Goal: Task Accomplishment & Management: Manage account settings

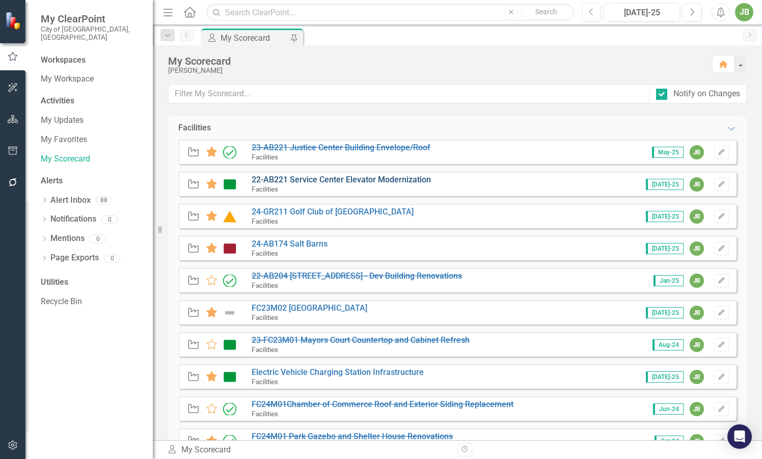
click at [358, 178] on link "22-AB221 Service Center Elevator Modernization" at bounding box center [341, 180] width 179 height 10
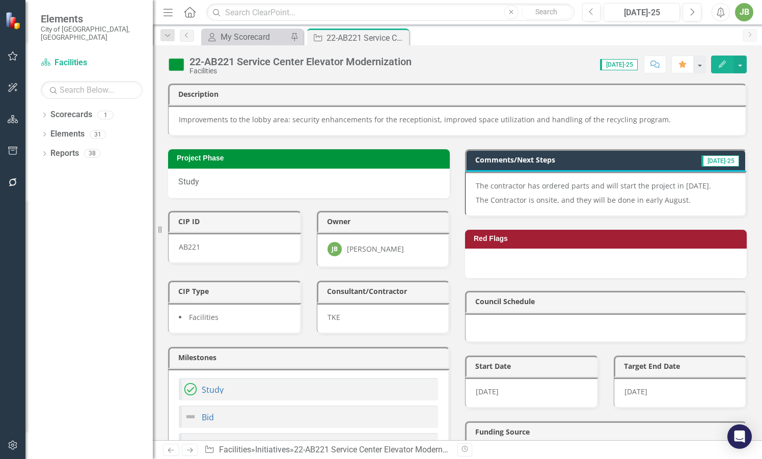
click at [594, 200] on p "The Contractor is onsite, and they will be done in early August." at bounding box center [605, 199] width 259 height 12
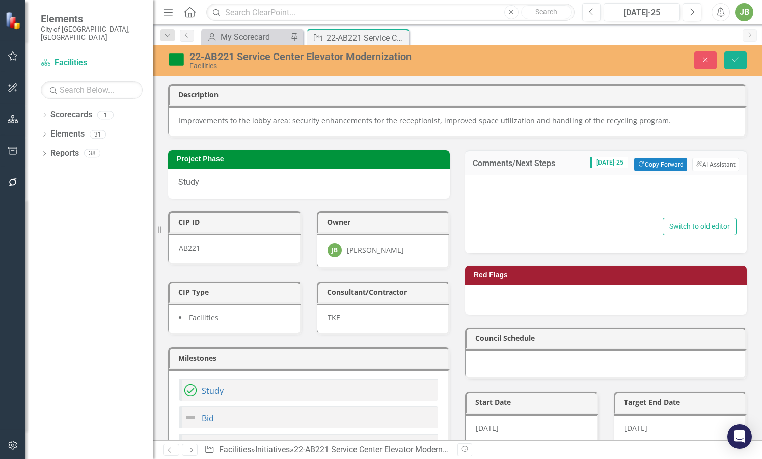
type textarea "<p>The contractor has ordered parts and will start the project in [DATE].</p> <…"
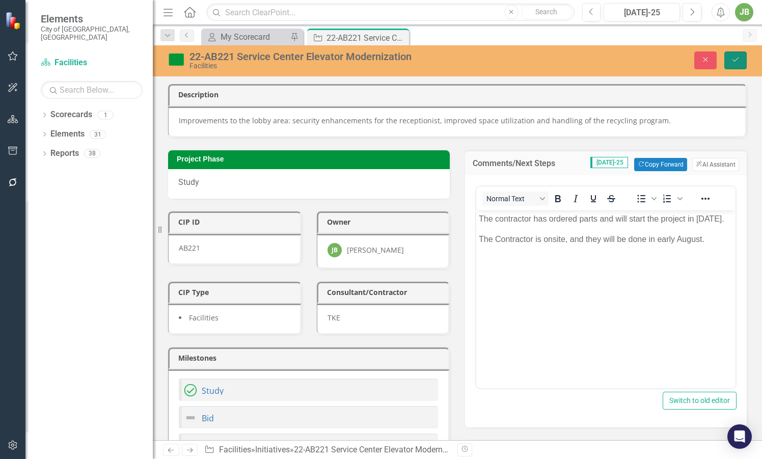
click at [735, 57] on icon "Save" at bounding box center [735, 59] width 9 height 7
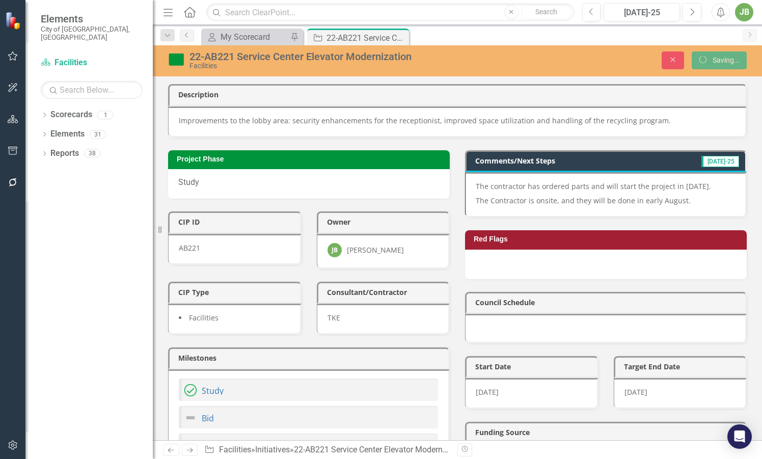
click at [568, 281] on div "Council Schedule" at bounding box center [605, 311] width 297 height 64
click at [592, 202] on p "The Contractor is onsite, and they will be done in early August." at bounding box center [605, 200] width 259 height 12
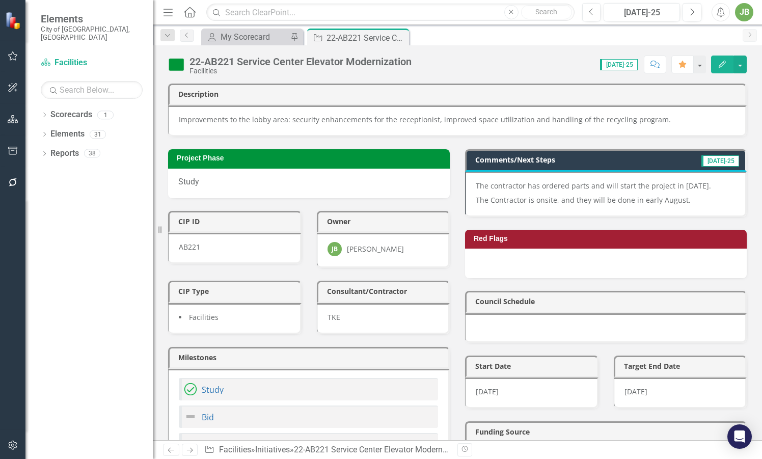
click at [681, 200] on p "The Contractor is onsite, and they will be done in early August." at bounding box center [605, 199] width 259 height 12
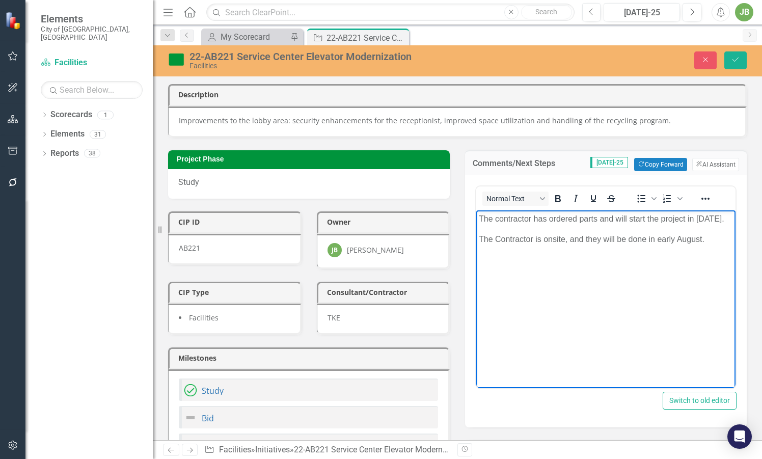
click at [575, 210] on body "The contractor has ordered parts and will start the project in [DATE]. The Cont…" at bounding box center [605, 286] width 259 height 153
click at [583, 271] on body "The contractor has ordered parts and will start the project in [DATE]. The Cont…" at bounding box center [605, 286] width 259 height 153
click at [711, 245] on p "The Contractor is onsite, and they will be done in early August." at bounding box center [606, 239] width 254 height 12
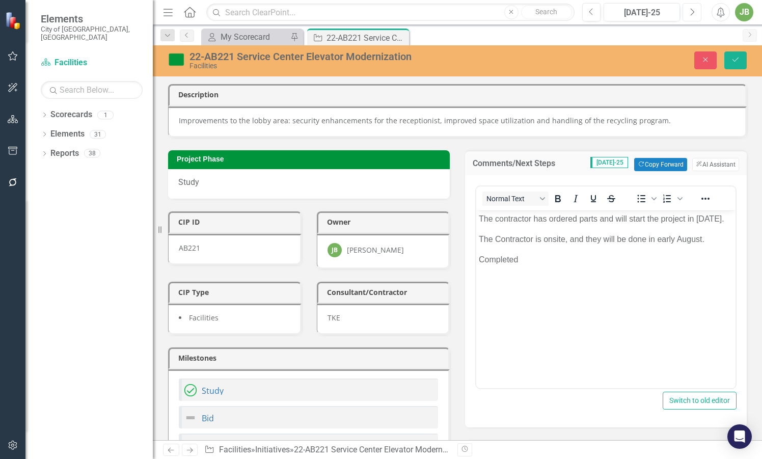
click at [690, 19] on button "Next" at bounding box center [691, 12] width 19 height 18
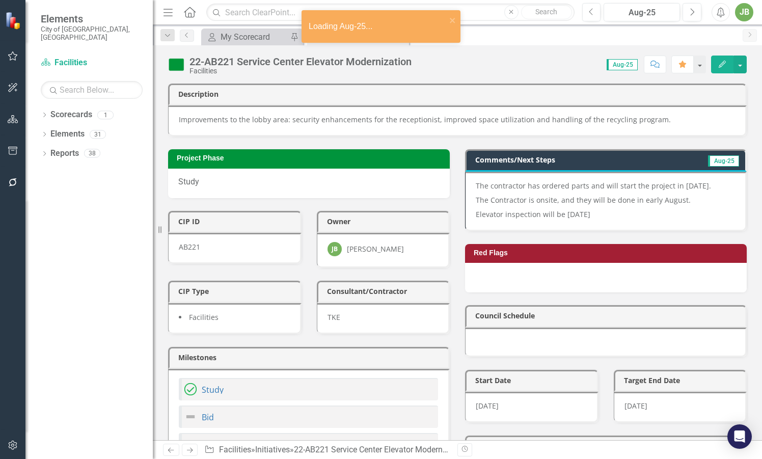
click at [634, 207] on p "Elevator inspection will be [DATE]" at bounding box center [605, 213] width 259 height 12
click at [650, 207] on p "Elevator inspection will be [DATE]" at bounding box center [605, 213] width 259 height 12
click at [649, 207] on p "Elevator inspection will be [DATE]" at bounding box center [605, 213] width 259 height 12
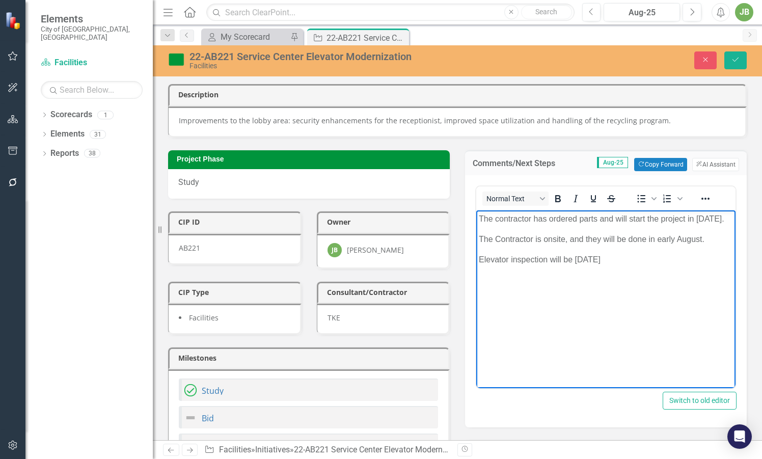
click at [657, 265] on p "Elevator inspection will be [DATE]" at bounding box center [606, 259] width 254 height 12
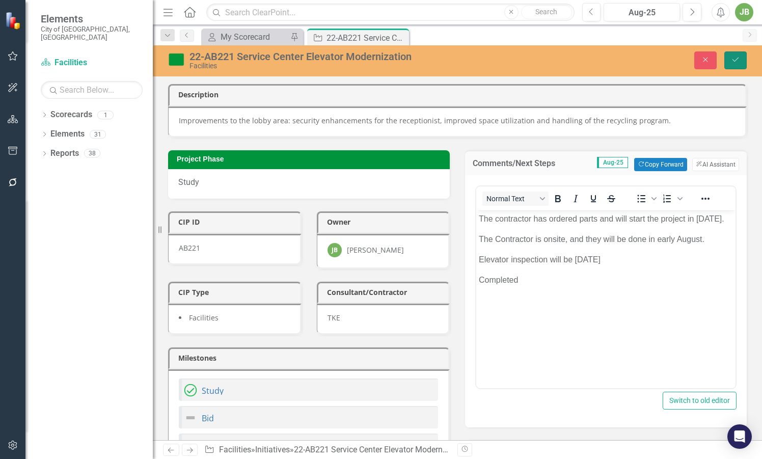
click at [729, 60] on button "Save" at bounding box center [735, 60] width 22 height 18
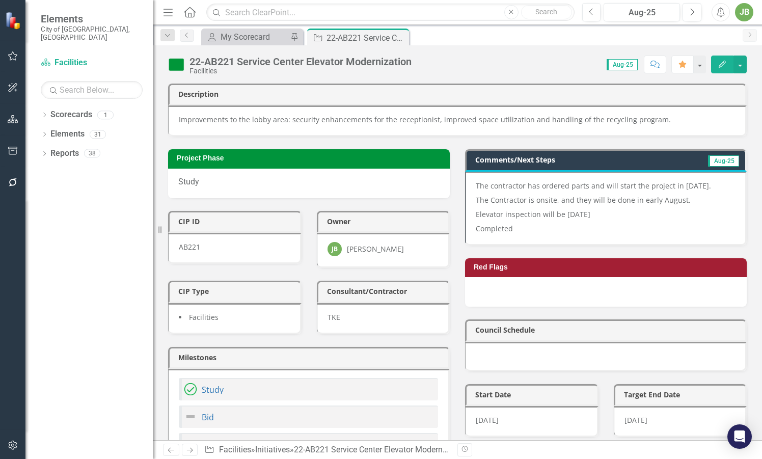
click at [174, 66] on img at bounding box center [176, 65] width 16 height 16
click at [175, 66] on img at bounding box center [176, 65] width 16 height 16
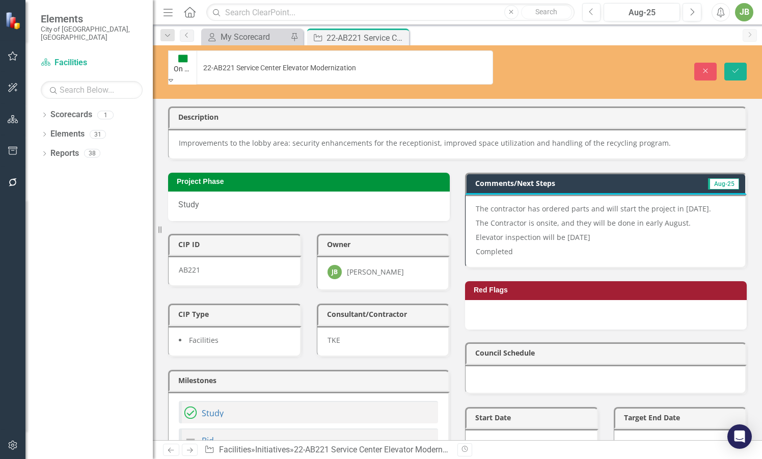
click at [173, 76] on icon "Expand" at bounding box center [171, 79] width 5 height 7
click at [732, 67] on icon "Save" at bounding box center [735, 70] width 9 height 7
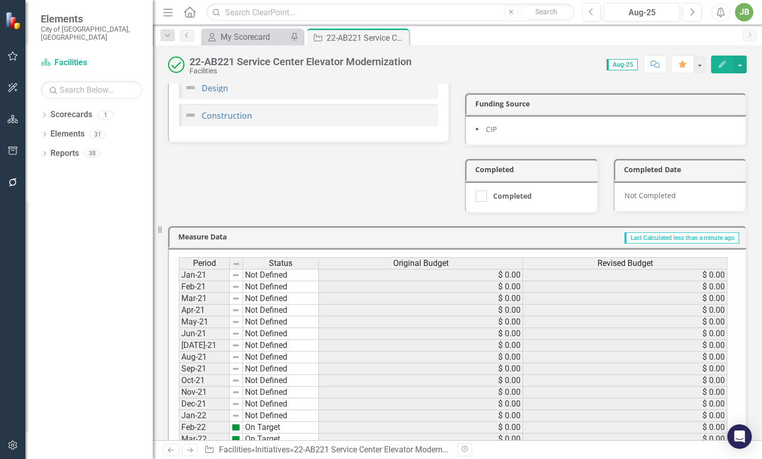
scroll to position [306, 0]
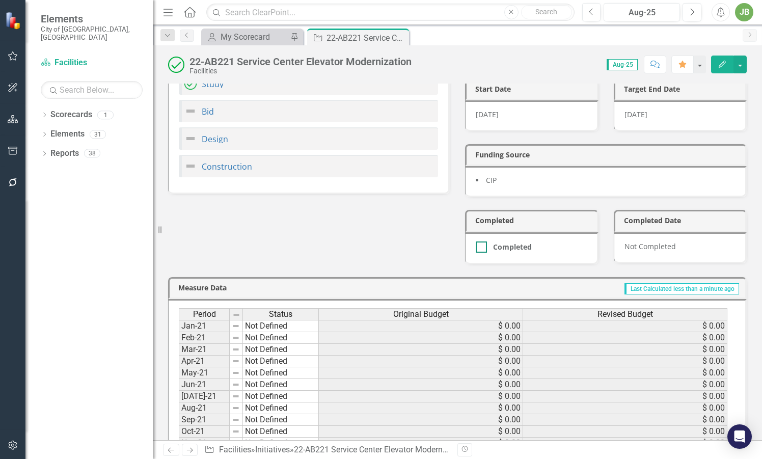
click at [478, 241] on div at bounding box center [481, 246] width 11 height 11
click at [478, 241] on input "Completed" at bounding box center [479, 244] width 7 height 7
checkbox input "true"
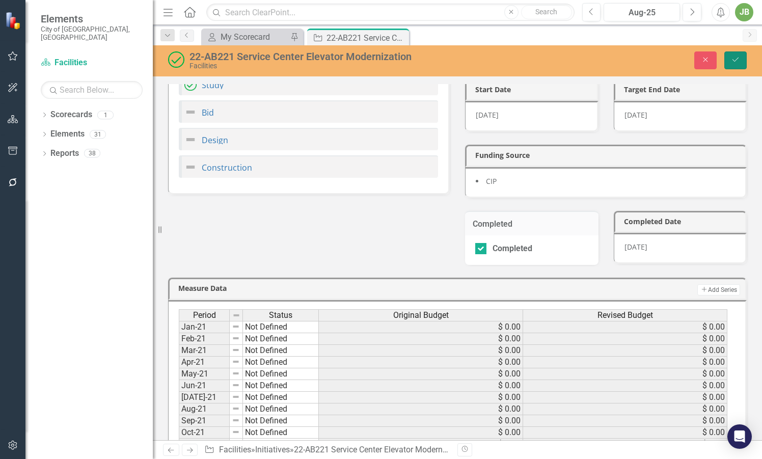
click at [726, 57] on button "Save" at bounding box center [735, 60] width 22 height 18
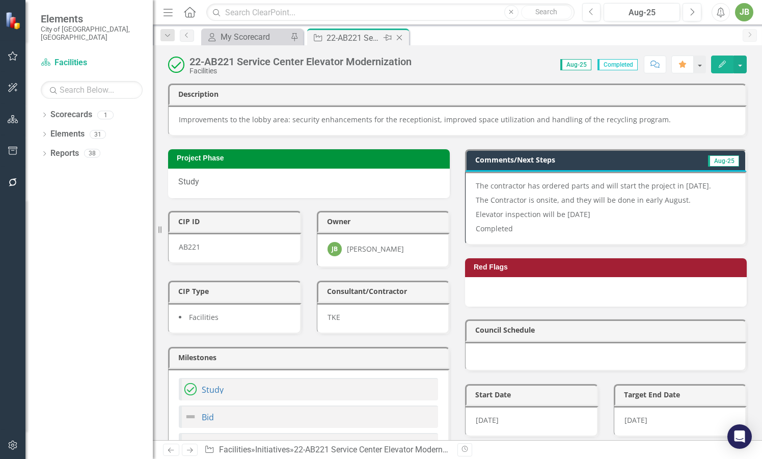
click at [398, 37] on icon "Close" at bounding box center [399, 38] width 10 height 8
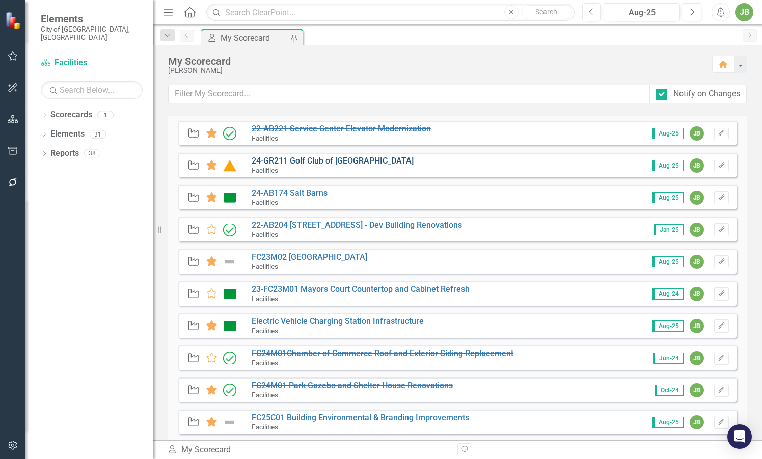
scroll to position [69, 0]
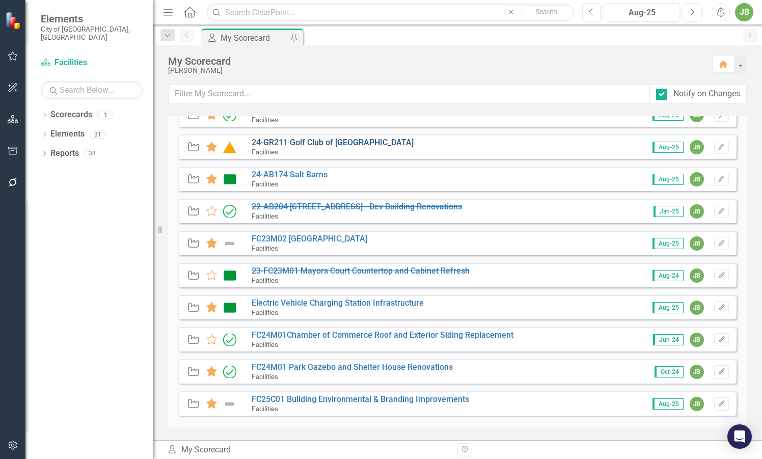
click at [361, 144] on link "24-GR211 Golf Club of [GEOGRAPHIC_DATA]" at bounding box center [333, 142] width 162 height 10
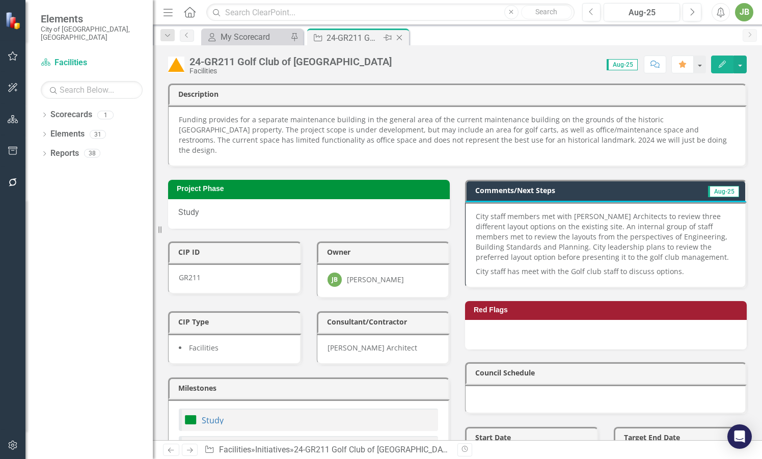
click at [402, 37] on icon "Close" at bounding box center [399, 38] width 10 height 8
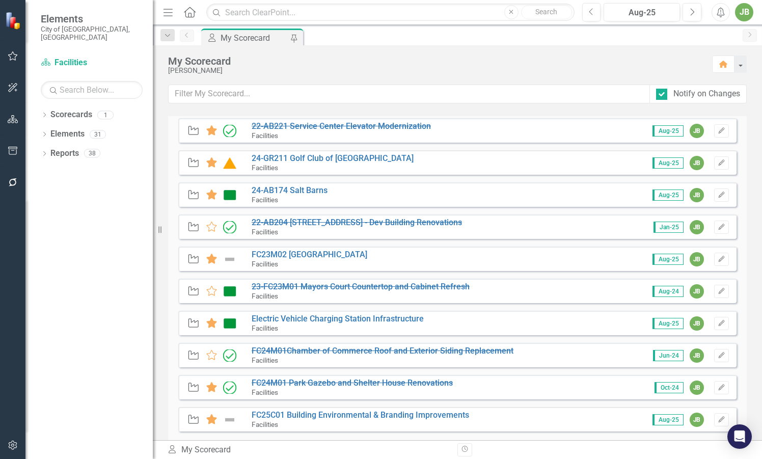
scroll to position [69, 0]
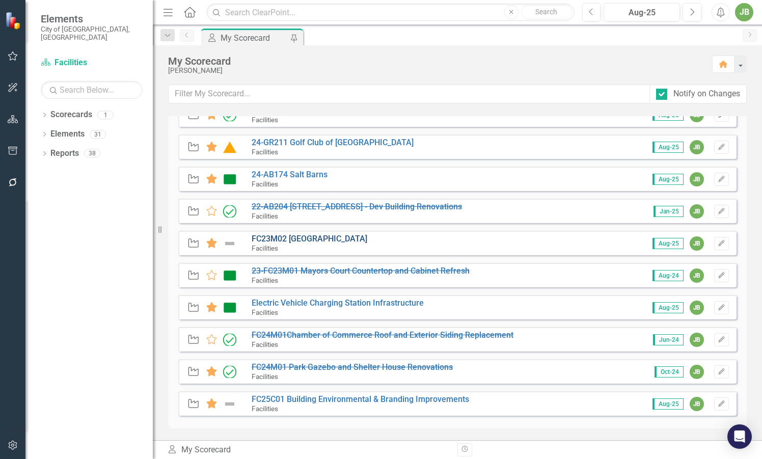
click at [318, 242] on link "FC23M02 [GEOGRAPHIC_DATA]" at bounding box center [310, 239] width 116 height 10
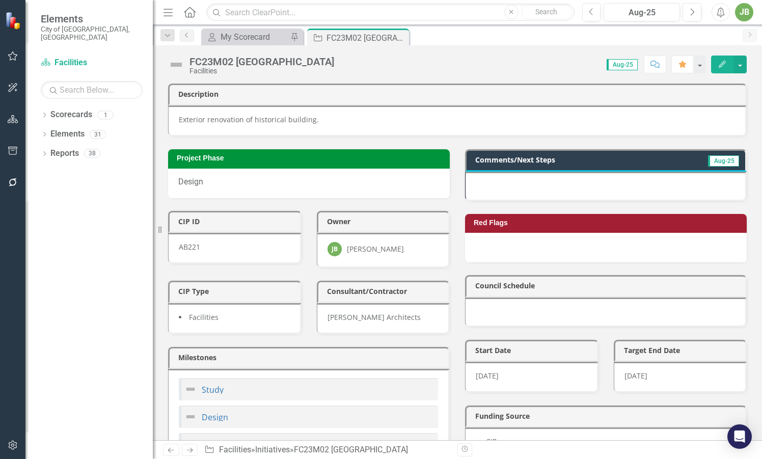
click at [623, 186] on div at bounding box center [606, 187] width 282 height 30
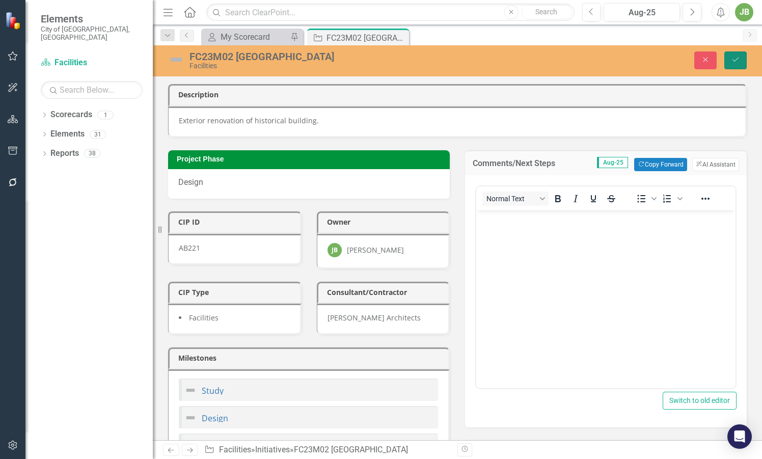
click at [741, 60] on button "Save" at bounding box center [735, 60] width 22 height 18
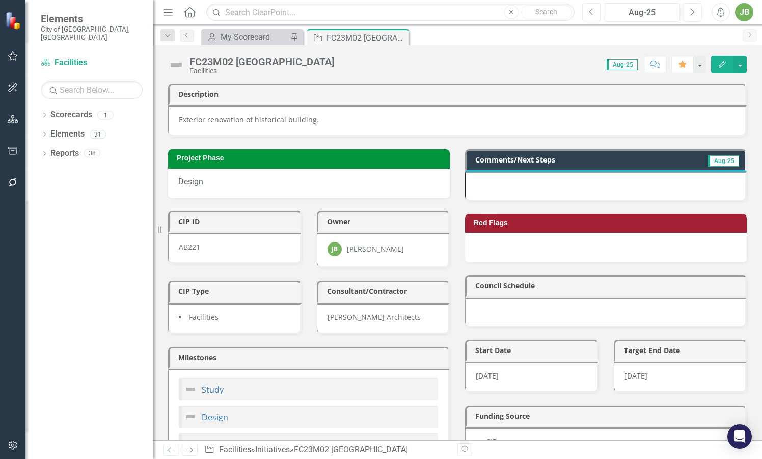
click at [587, 10] on button "Previous" at bounding box center [591, 12] width 19 height 18
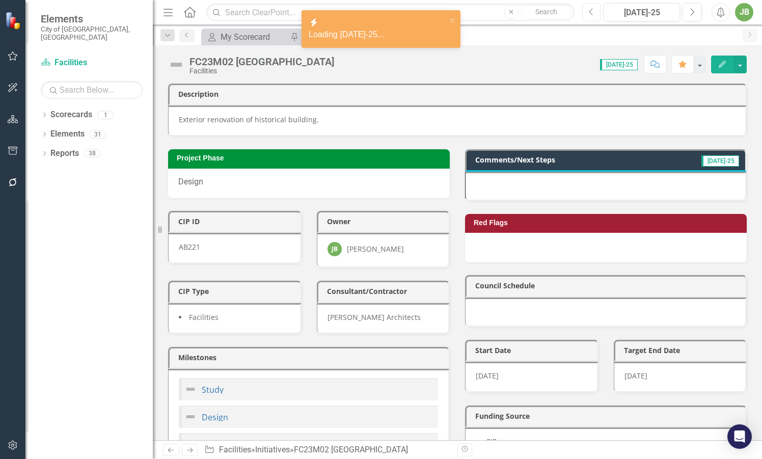
click at [591, 15] on icon "Previous" at bounding box center [592, 12] width 6 height 9
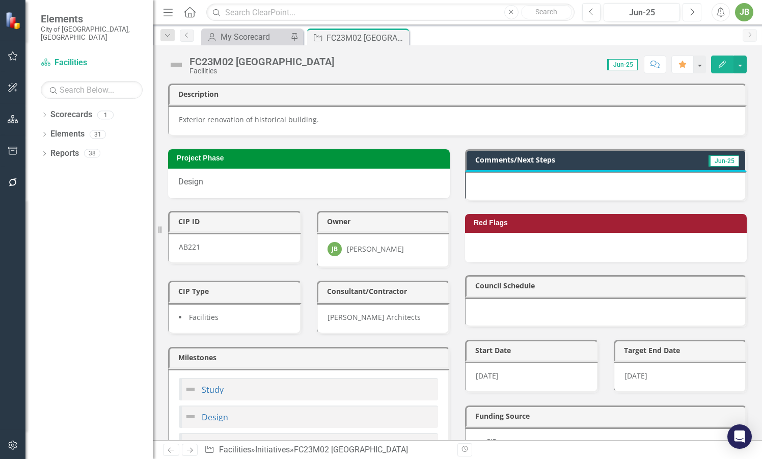
click at [696, 18] on button "Next" at bounding box center [691, 12] width 19 height 18
click at [399, 37] on icon "Close" at bounding box center [399, 38] width 10 height 8
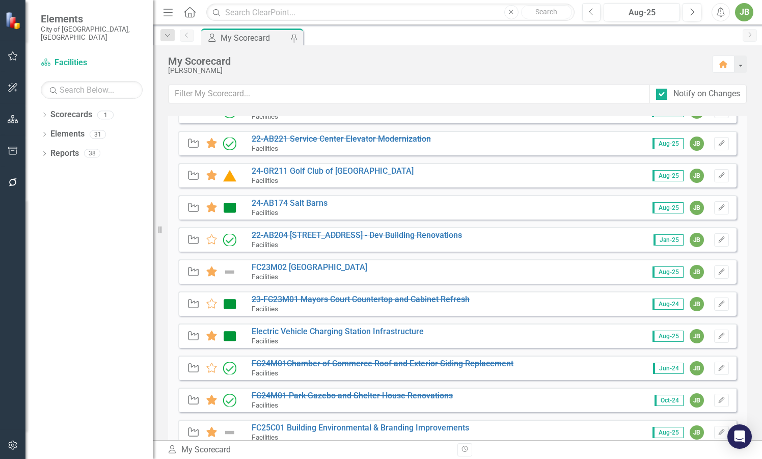
scroll to position [69, 0]
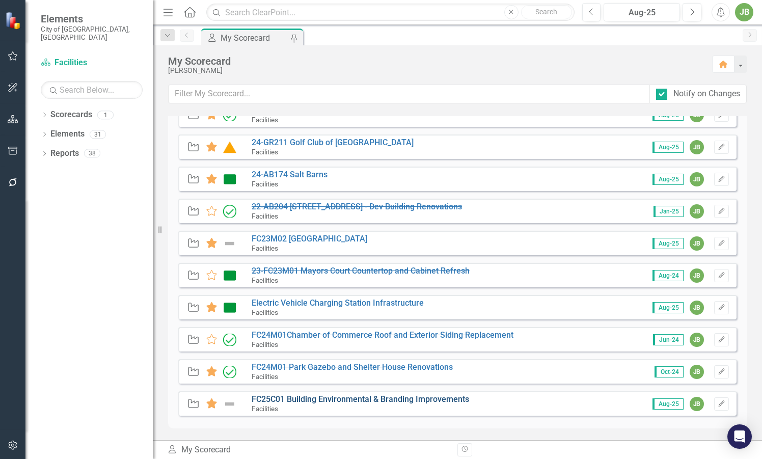
click at [336, 401] on link "FC25C01 Building Environmental & Branding Improvements" at bounding box center [360, 399] width 217 height 10
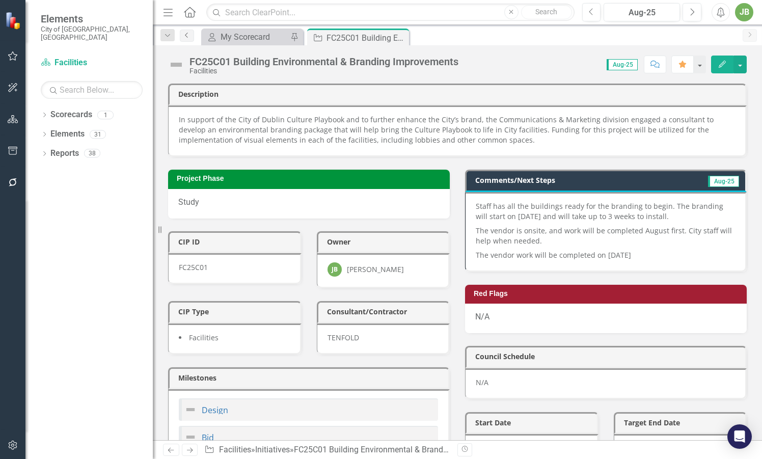
click at [188, 40] on link "Previous" at bounding box center [187, 36] width 14 height 12
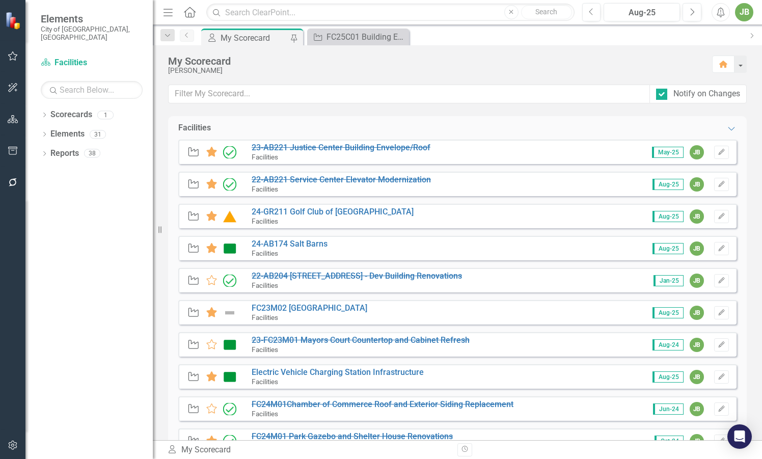
click at [188, 40] on link "Previous" at bounding box center [187, 36] width 14 height 12
click at [343, 38] on div "FC25C01 Building Environmental & Branding Improvements" at bounding box center [361, 37] width 70 height 13
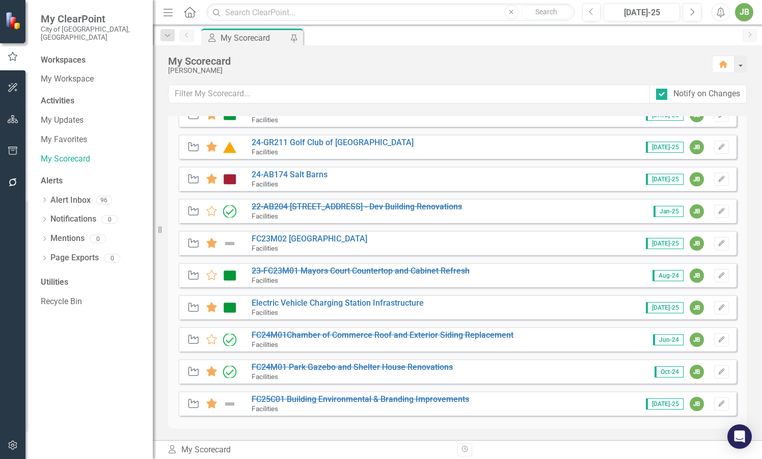
scroll to position [18, 0]
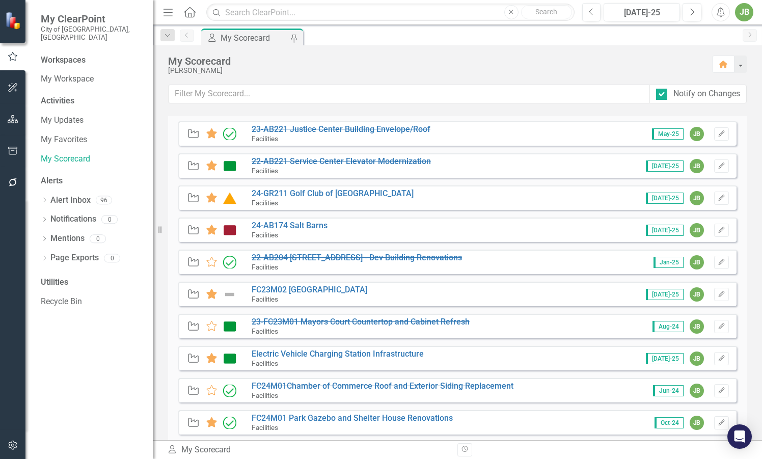
click at [232, 360] on img at bounding box center [229, 358] width 13 height 12
click at [260, 357] on link "Electric Vehicle Charging Station Infrastructure" at bounding box center [338, 354] width 172 height 10
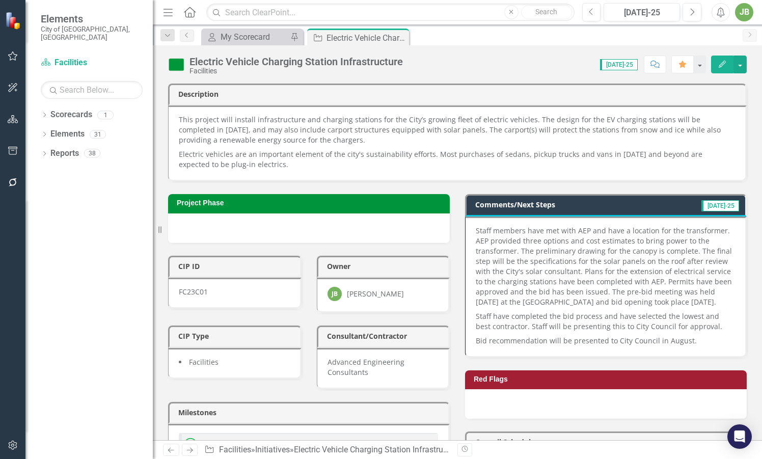
click at [181, 63] on img at bounding box center [176, 65] width 16 height 16
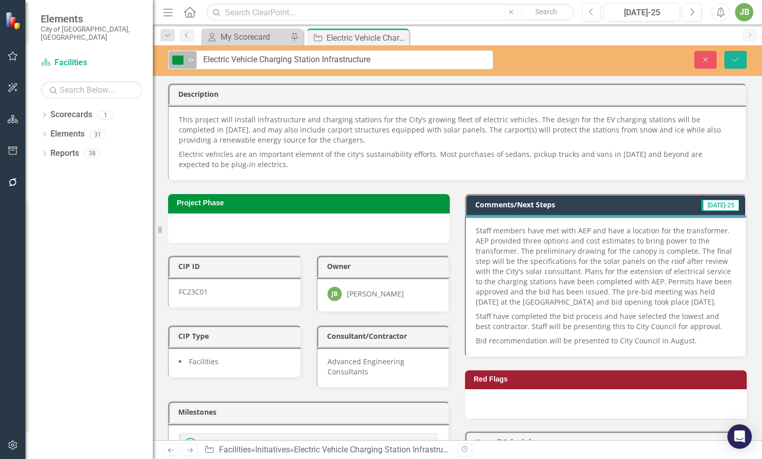
click at [195, 66] on div "Expand" at bounding box center [191, 59] width 10 height 17
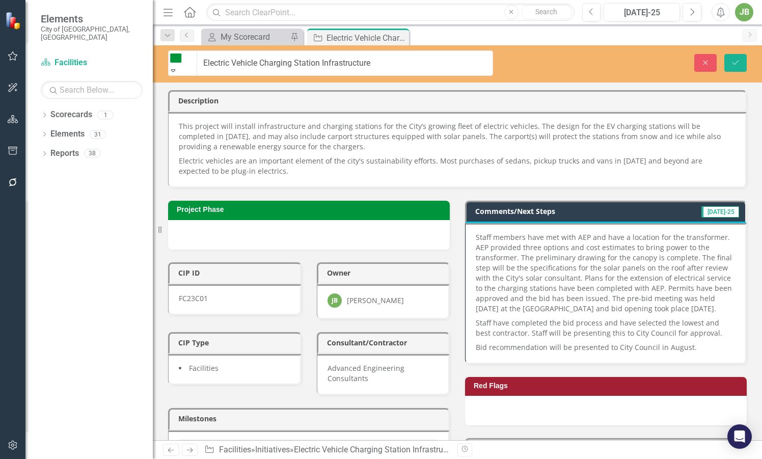
click at [734, 61] on icon "Save" at bounding box center [735, 62] width 9 height 7
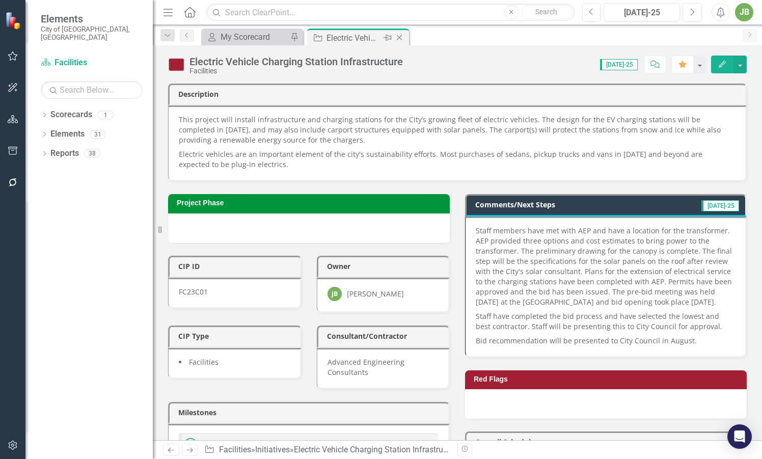
click at [399, 34] on icon "Close" at bounding box center [399, 38] width 10 height 8
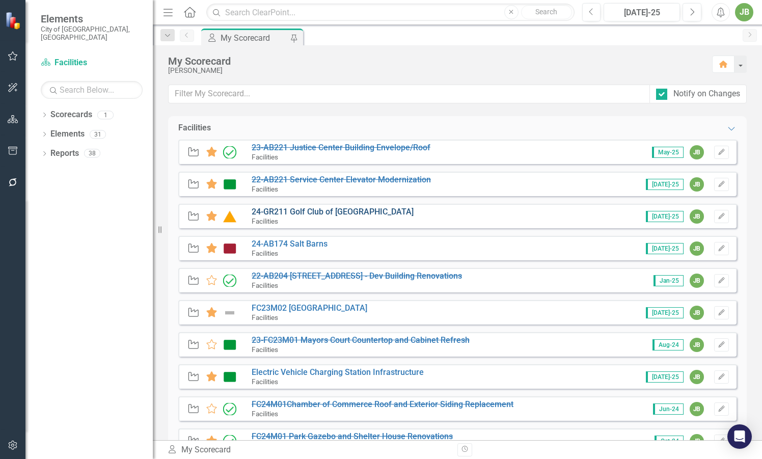
click at [311, 213] on link "24-GR211 Golf Club of [GEOGRAPHIC_DATA]" at bounding box center [333, 212] width 162 height 10
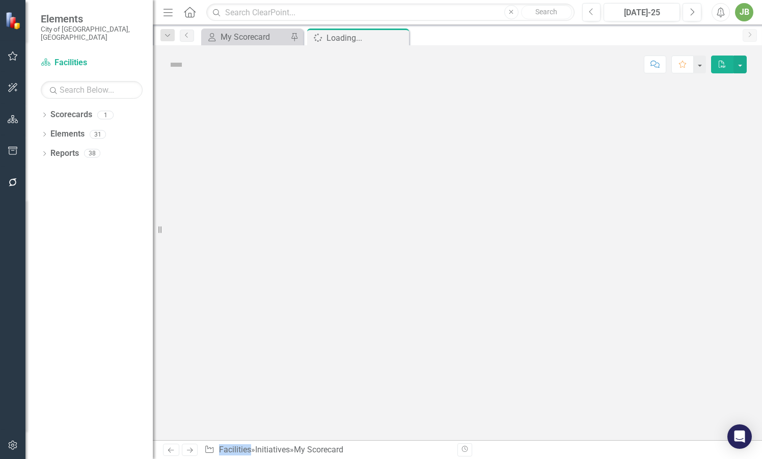
click at [311, 213] on div at bounding box center [457, 262] width 609 height 356
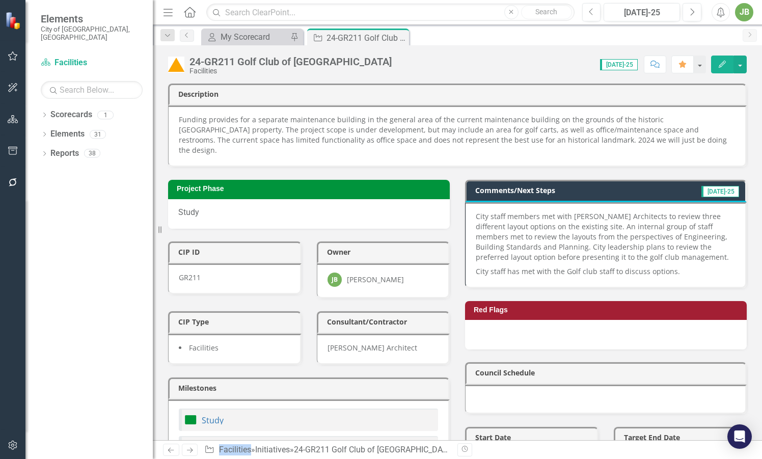
click at [183, 63] on img at bounding box center [176, 65] width 16 height 16
click at [181, 63] on img at bounding box center [176, 65] width 16 height 16
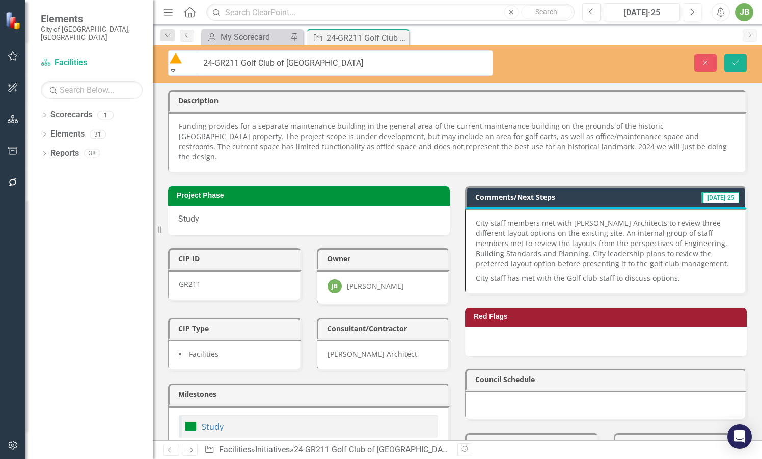
click at [178, 67] on icon "Expand" at bounding box center [173, 70] width 9 height 7
click at [739, 54] on button "Save" at bounding box center [735, 63] width 22 height 18
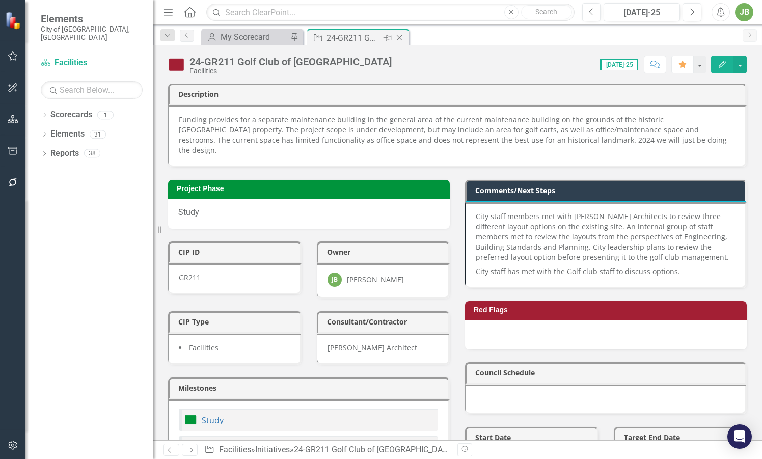
click at [397, 42] on div "Close" at bounding box center [400, 38] width 13 height 13
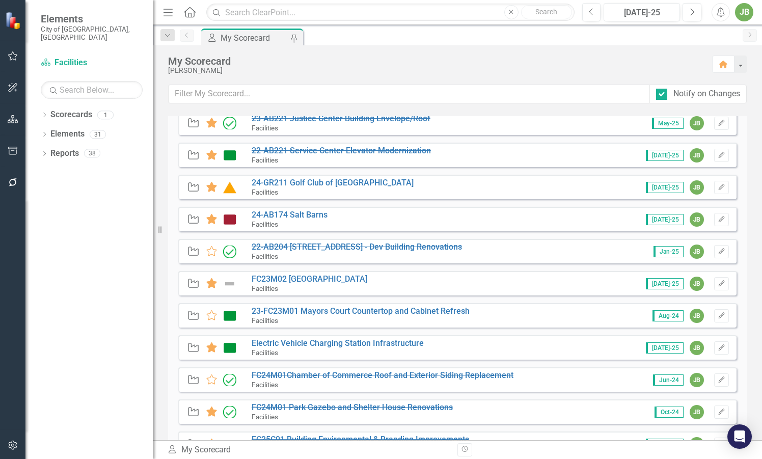
scroll to position [69, 0]
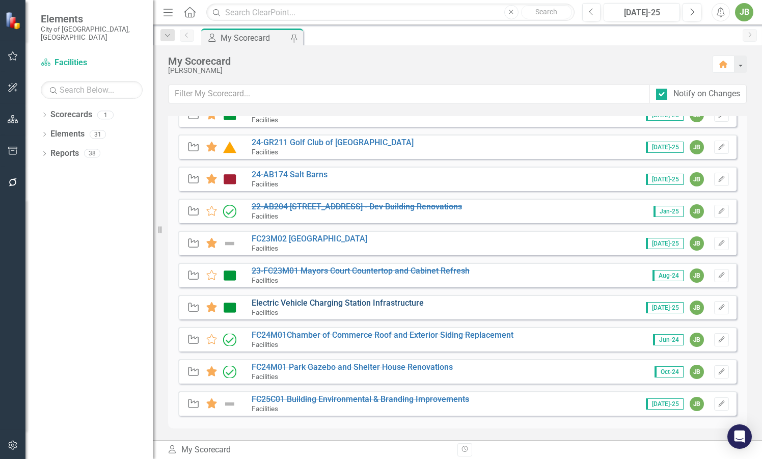
click at [284, 302] on link "Electric Vehicle Charging Station Infrastructure" at bounding box center [338, 303] width 172 height 10
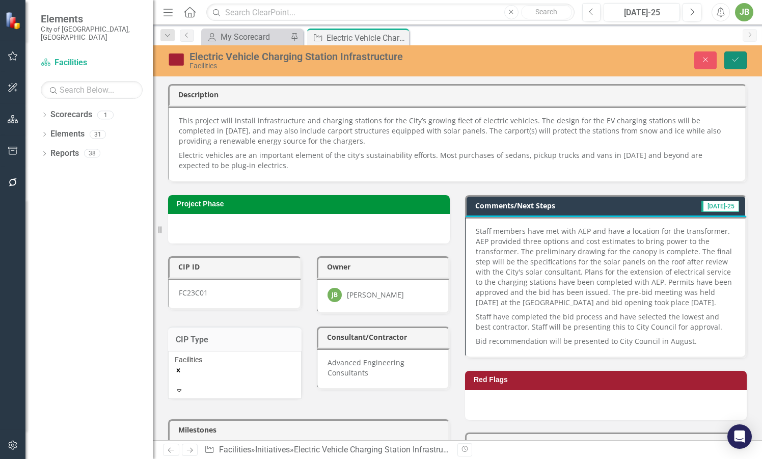
click at [736, 64] on button "Save" at bounding box center [735, 60] width 22 height 18
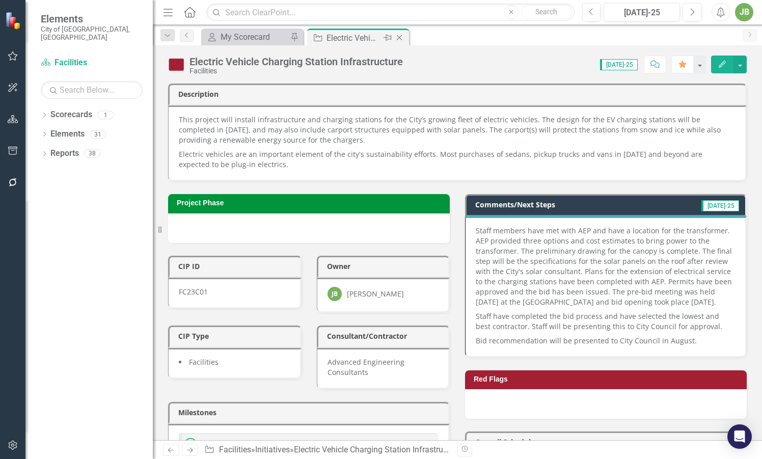
click at [402, 37] on icon "Close" at bounding box center [399, 38] width 10 height 8
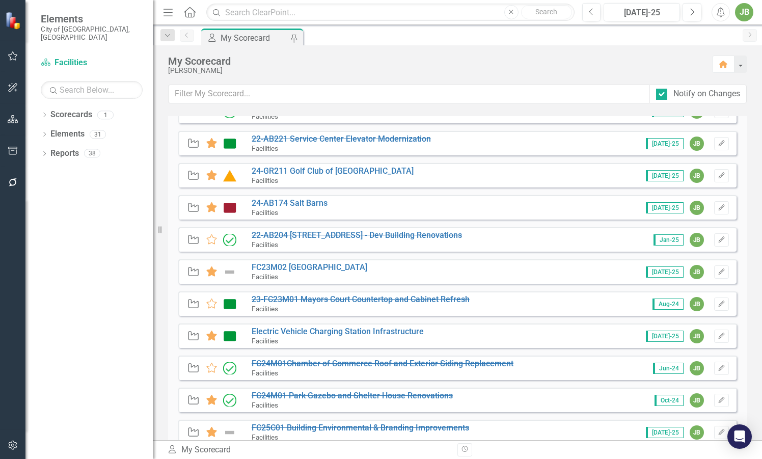
scroll to position [18, 0]
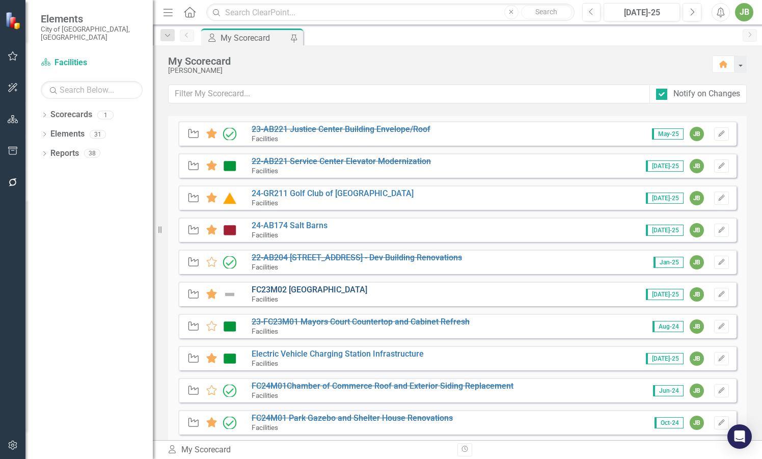
click at [345, 285] on link "FC23M02 [GEOGRAPHIC_DATA]" at bounding box center [310, 290] width 116 height 10
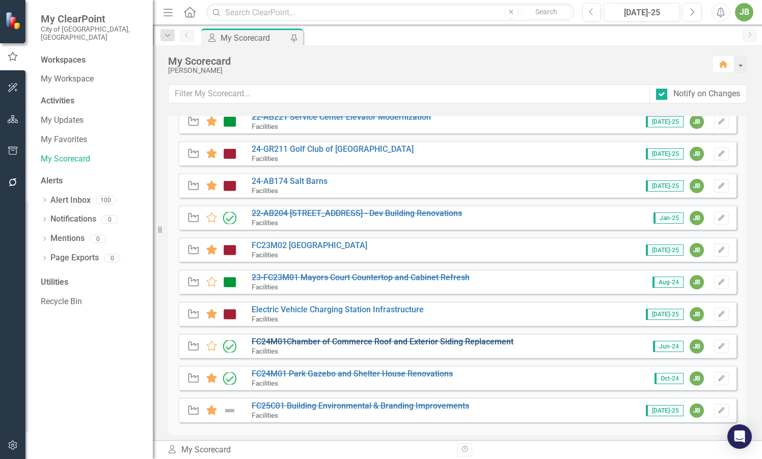
scroll to position [69, 0]
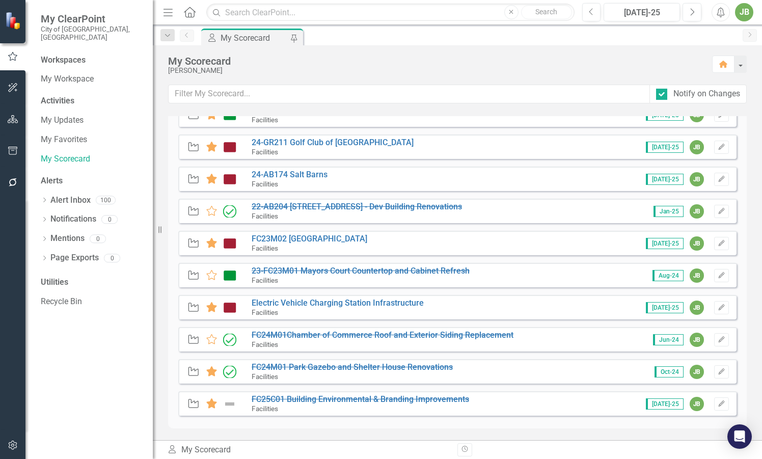
click at [227, 401] on img at bounding box center [229, 404] width 13 height 12
click at [281, 396] on s "FC25C01 Building Environmental & Branding Improvements" at bounding box center [360, 399] width 217 height 10
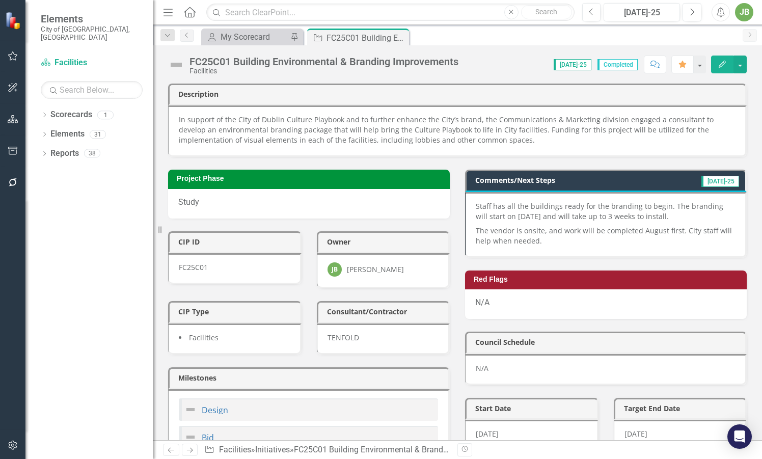
click at [178, 56] on div "FC25C01 Building Environmental & Branding Improvements Facilities" at bounding box center [315, 65] width 295 height 19
click at [178, 64] on img at bounding box center [176, 65] width 16 height 16
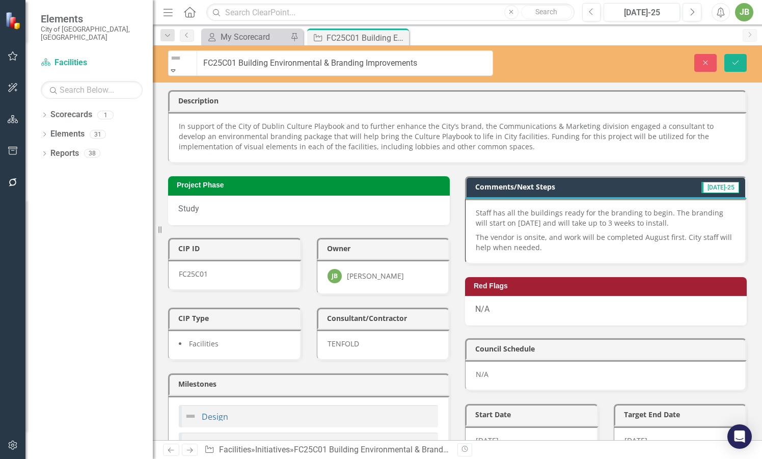
click at [178, 67] on icon "Expand" at bounding box center [173, 70] width 9 height 7
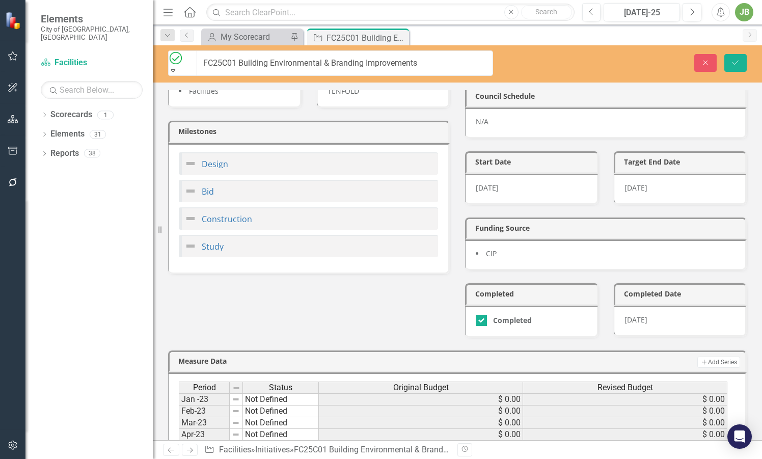
scroll to position [255, 0]
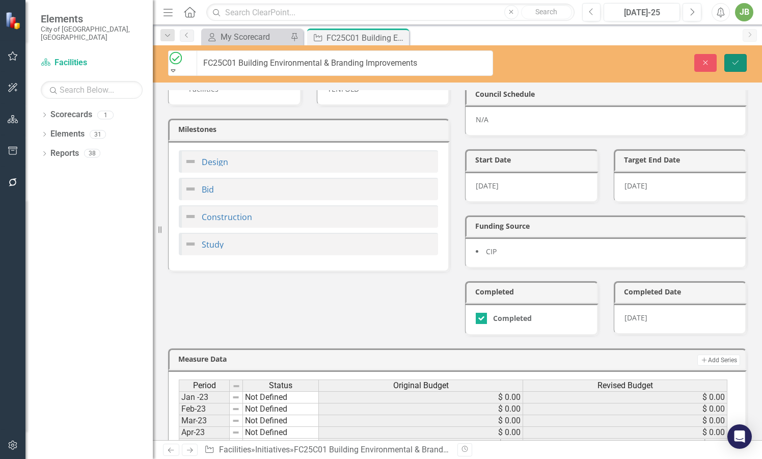
click at [729, 56] on button "Save" at bounding box center [735, 63] width 22 height 18
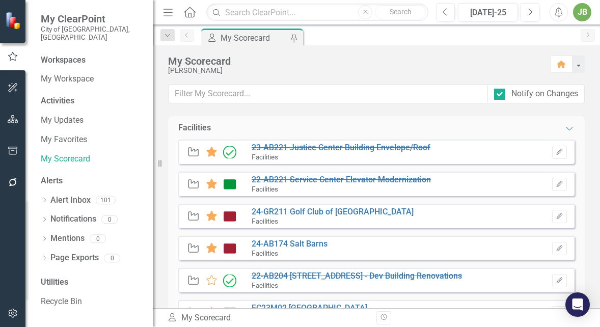
click at [32, 104] on div "Workspaces My Workspace Activities My Updates My Favorites My Scorecard Alerts …" at bounding box center [88, 190] width 127 height 272
click at [20, 211] on div at bounding box center [12, 248] width 25 height 99
click at [351, 209] on link "24-GR211 Golf Club of [GEOGRAPHIC_DATA]" at bounding box center [333, 212] width 162 height 10
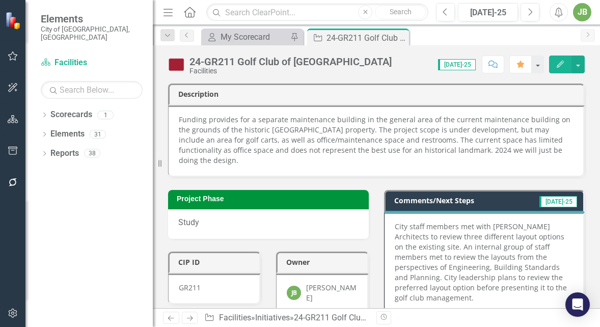
scroll to position [51, 0]
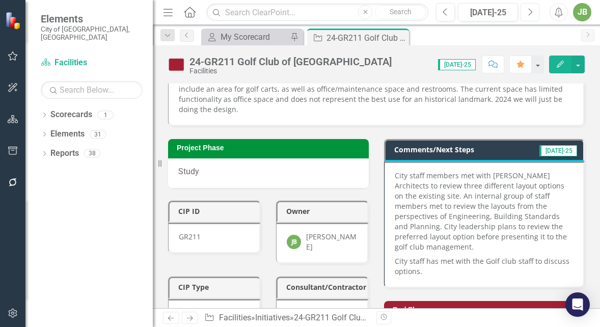
click at [529, 10] on icon "Next" at bounding box center [530, 12] width 6 height 9
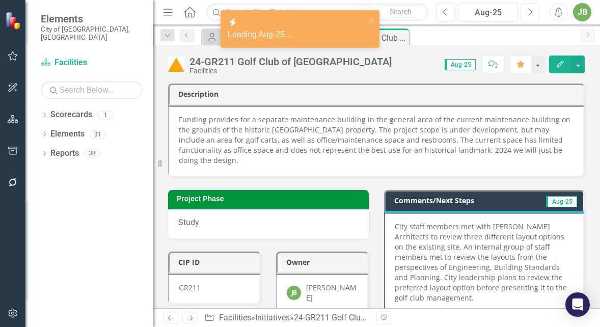
scroll to position [102, 0]
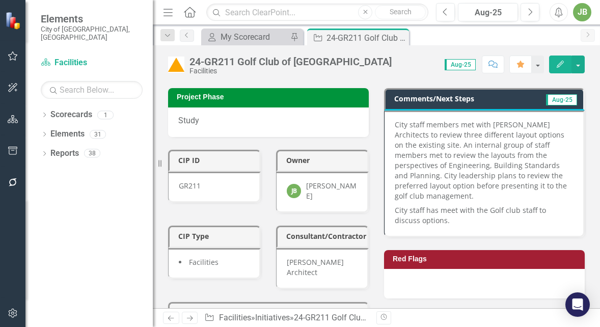
click at [63, 242] on div "Dropdown Scorecards 1 Facilities Dropdown Elements 31 Dropdown Functional Area …" at bounding box center [88, 216] width 127 height 220
drag, startPoint x: 54, startPoint y: 230, endPoint x: 65, endPoint y: 227, distance: 11.0
click at [54, 230] on div "Dropdown Scorecards 1 Facilities Dropdown Elements 31 Dropdown Functional Area …" at bounding box center [88, 216] width 127 height 220
click at [400, 36] on icon at bounding box center [400, 38] width 6 height 6
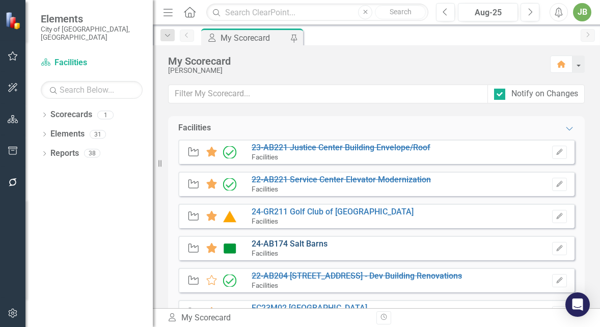
click at [281, 242] on link "24-AB174 Salt Barns" at bounding box center [290, 244] width 76 height 10
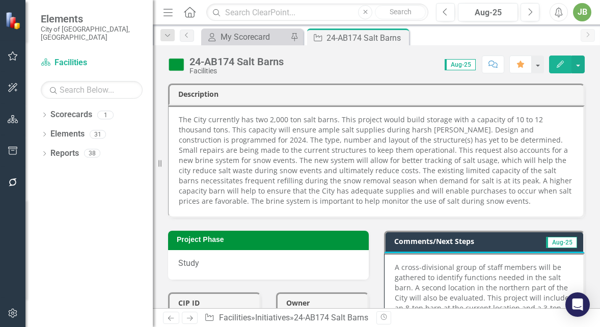
scroll to position [153, 0]
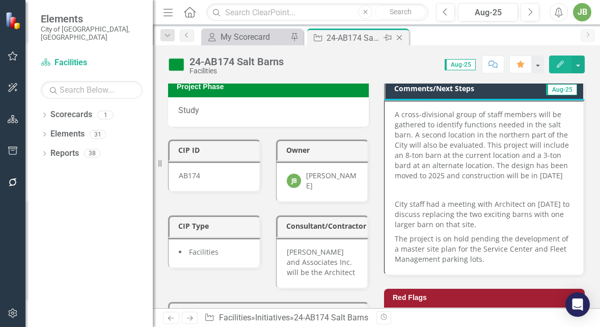
click at [398, 35] on icon "Close" at bounding box center [399, 38] width 10 height 8
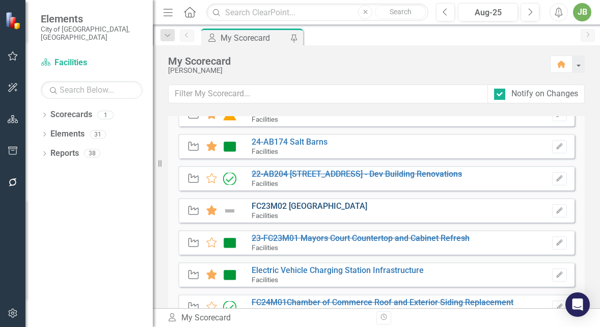
scroll to position [153, 0]
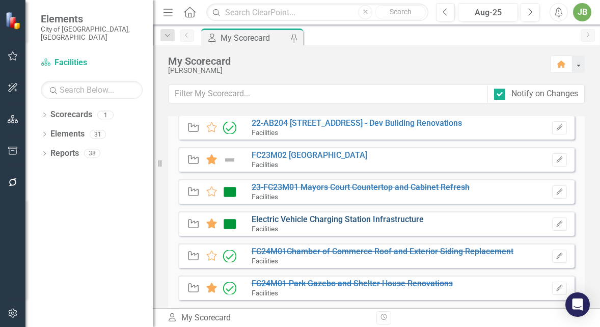
click at [272, 218] on link "Electric Vehicle Charging Station Infrastructure" at bounding box center [338, 219] width 172 height 10
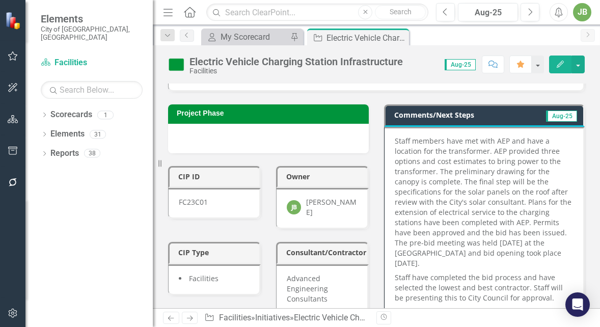
scroll to position [204, 0]
